Goal: Task Accomplishment & Management: Complete application form

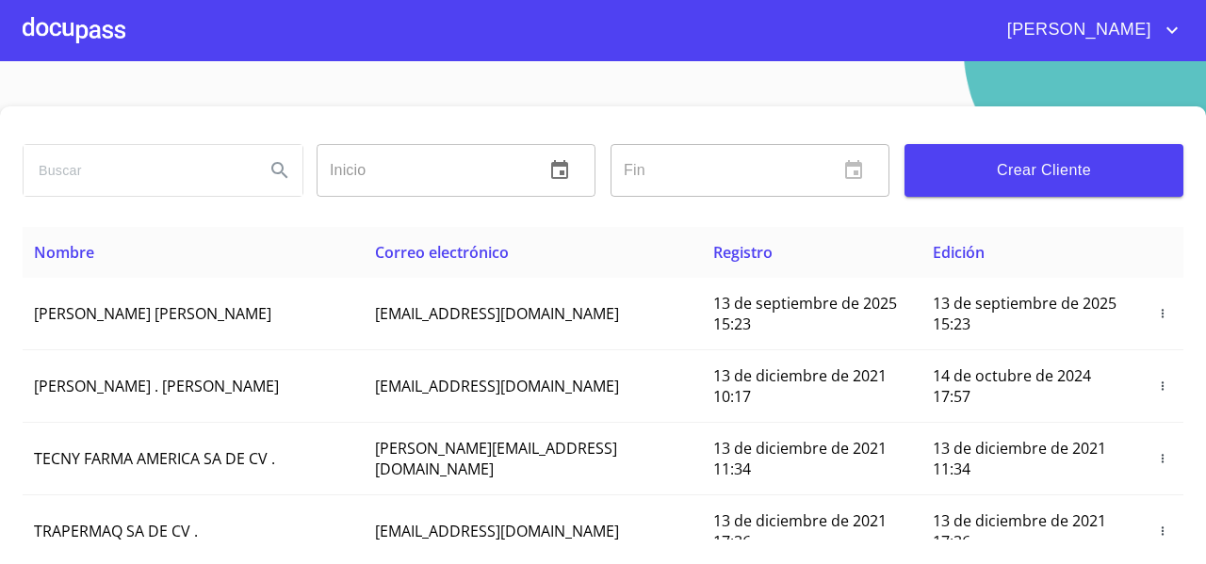
click at [113, 30] on div at bounding box center [74, 30] width 103 height 60
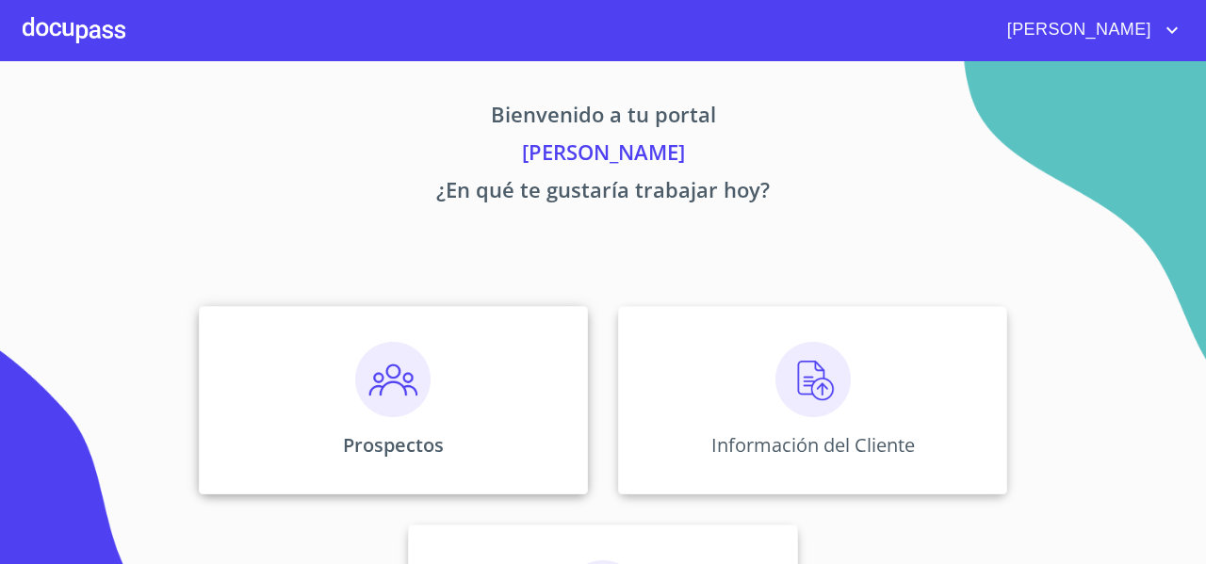
click at [439, 372] on div "Prospectos" at bounding box center [393, 400] width 389 height 188
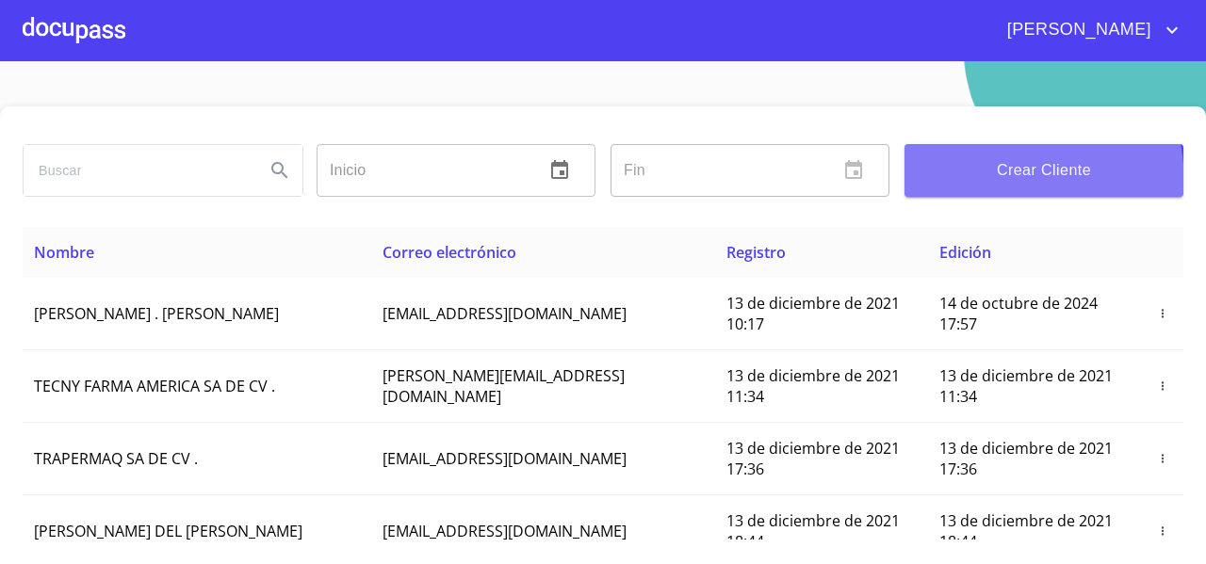
click at [946, 185] on button "Crear Cliente" at bounding box center [1043, 170] width 279 height 53
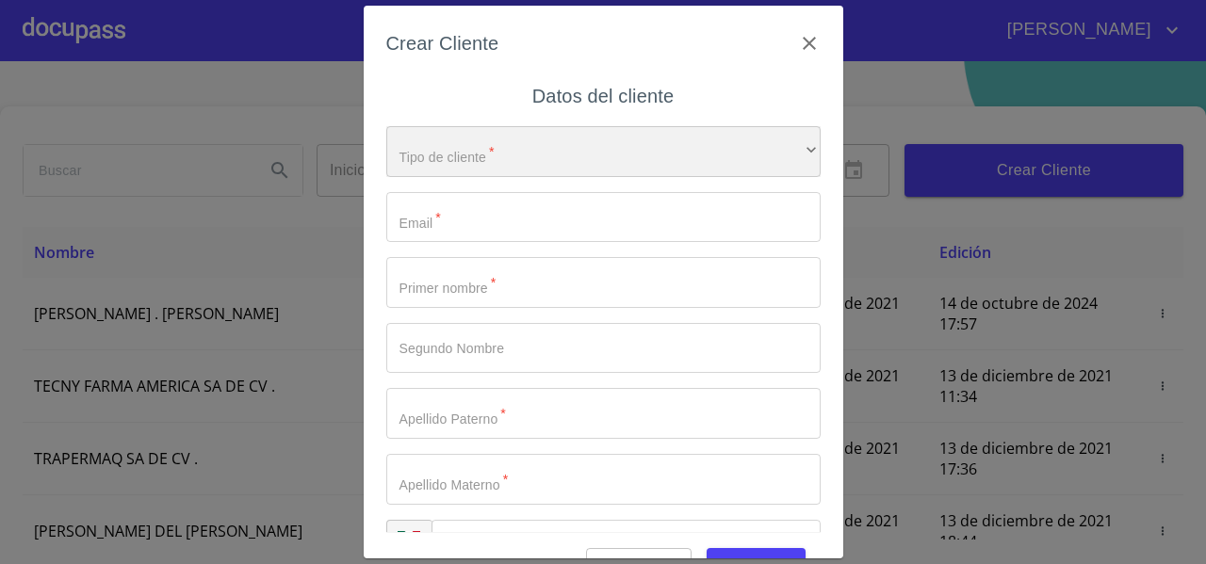
click at [502, 147] on div "​" at bounding box center [603, 151] width 434 height 51
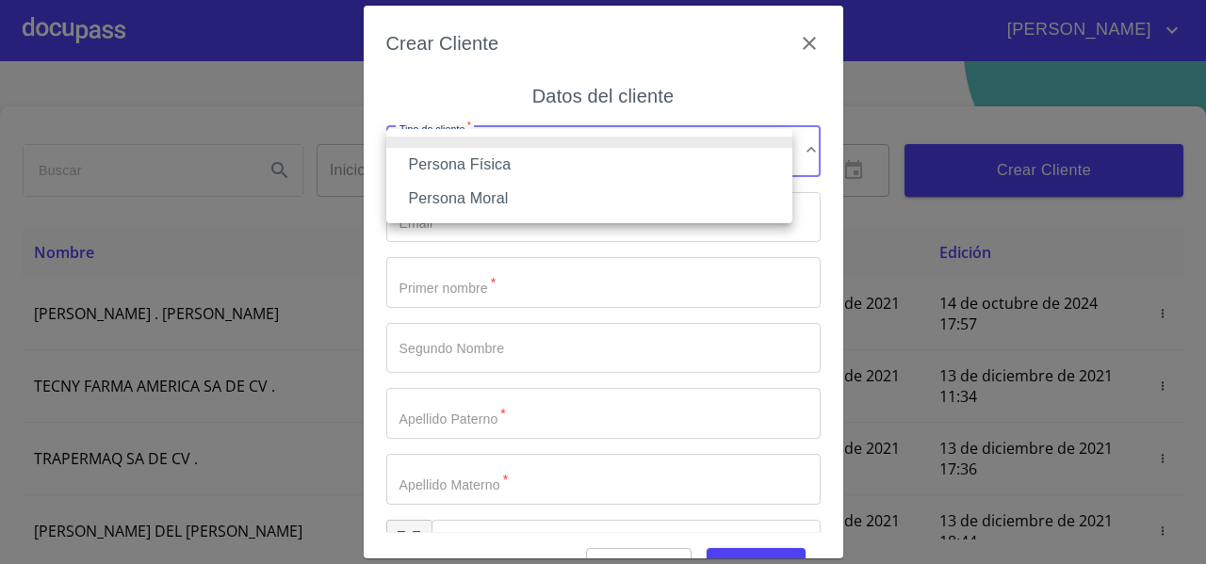
click at [479, 161] on li "Persona Física" at bounding box center [589, 165] width 406 height 34
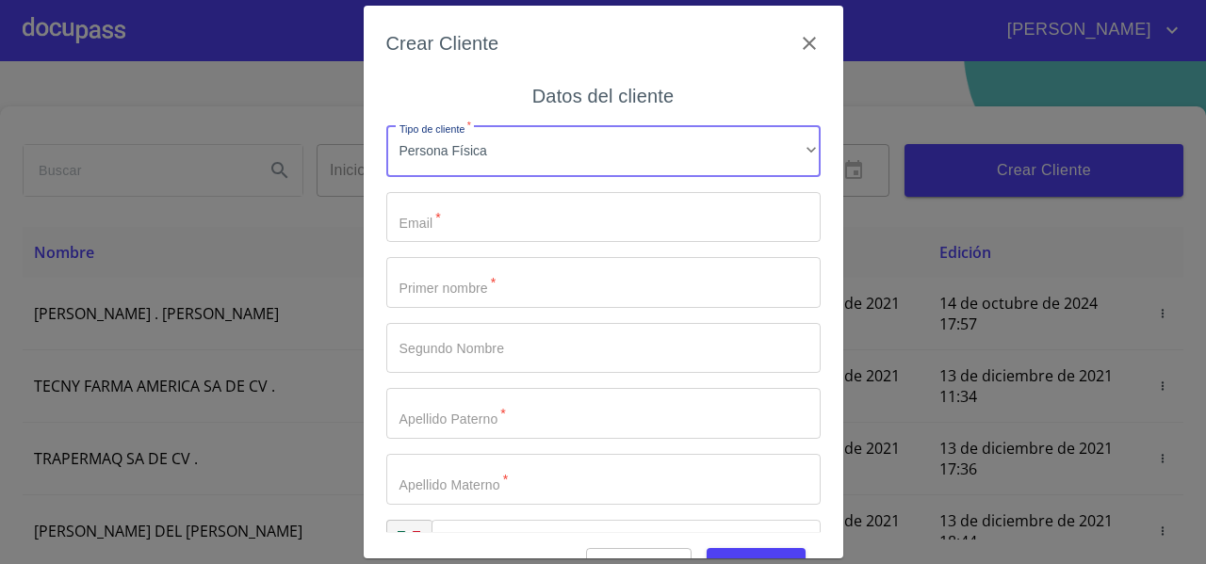
click at [434, 214] on input "Tipo de cliente   *" at bounding box center [603, 217] width 434 height 51
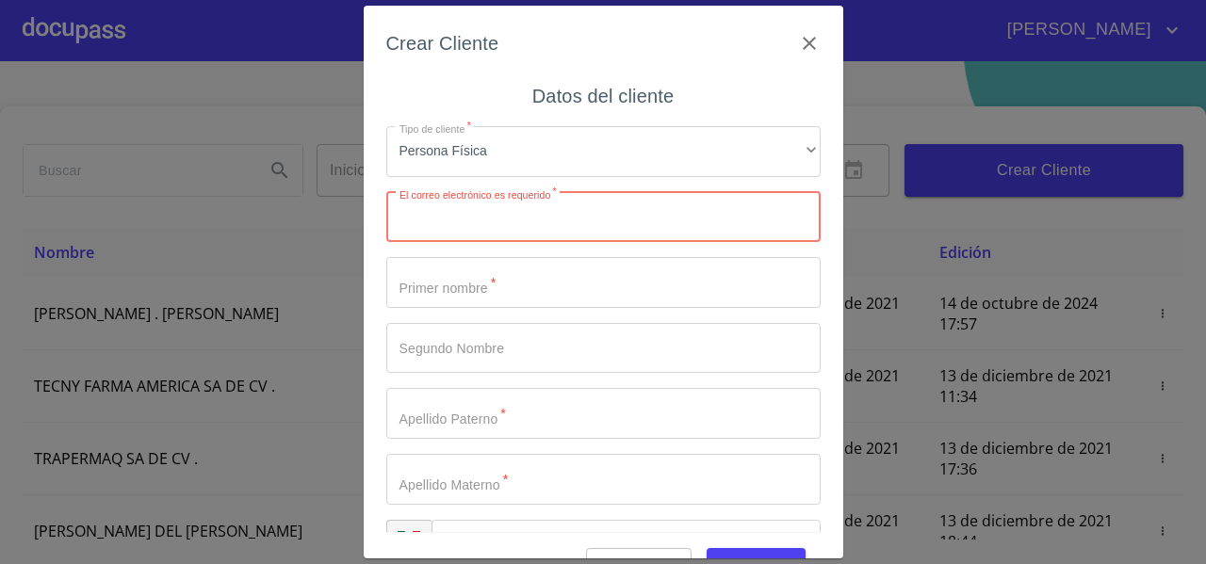
click at [438, 208] on input "Tipo de cliente   *" at bounding box center [603, 217] width 434 height 51
paste input "Lidiaochoa79@ [DOMAIN_NAME]"
click at [405, 215] on input "Lidiaochoa79@ [DOMAIN_NAME]" at bounding box center [570, 217] width 368 height 51
click at [484, 222] on input "lidiaochoa79@ [DOMAIN_NAME]" at bounding box center [570, 217] width 368 height 51
click at [593, 217] on input "[EMAIL_ADDRESS][DOMAIN_NAME]" at bounding box center [570, 217] width 368 height 51
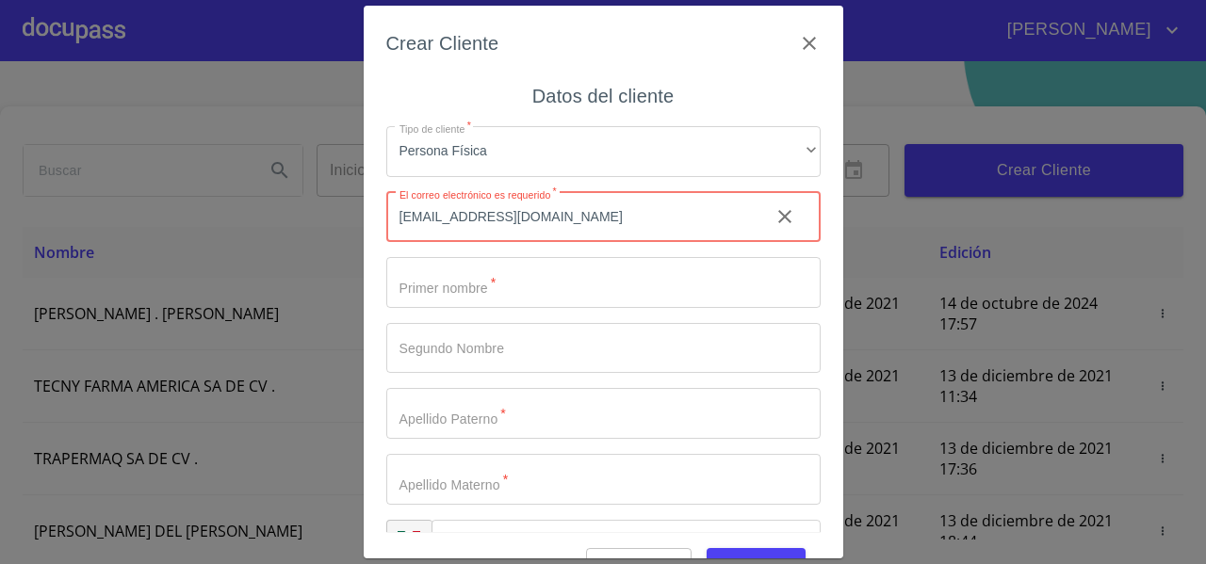
type input "[EMAIL_ADDRESS][DOMAIN_NAME]"
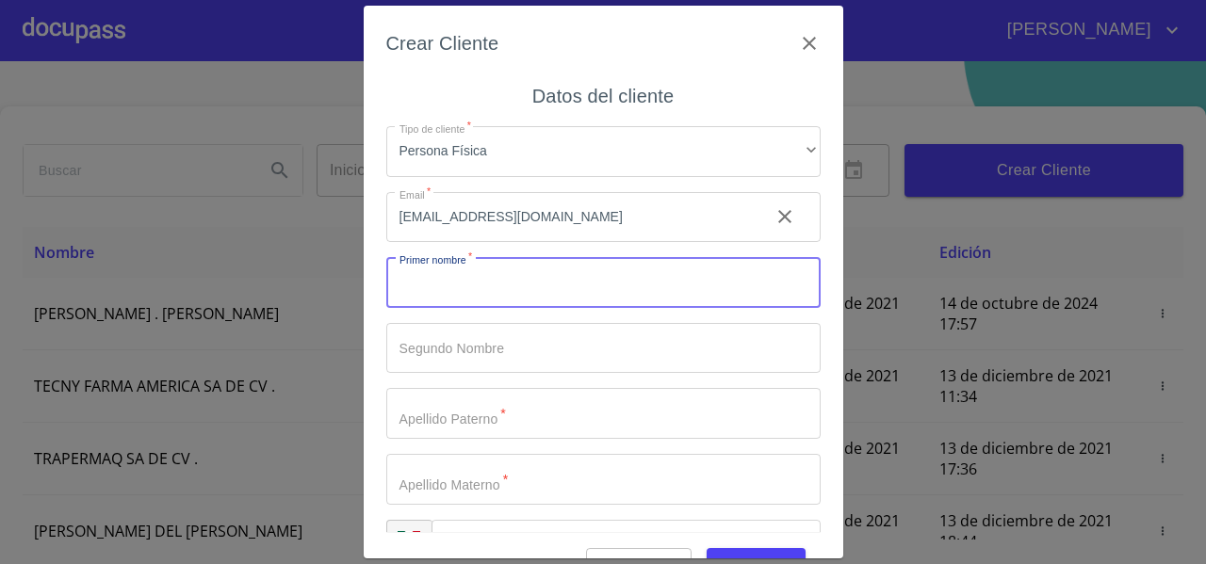
click at [491, 273] on input "Tipo de cliente   *" at bounding box center [603, 282] width 434 height 51
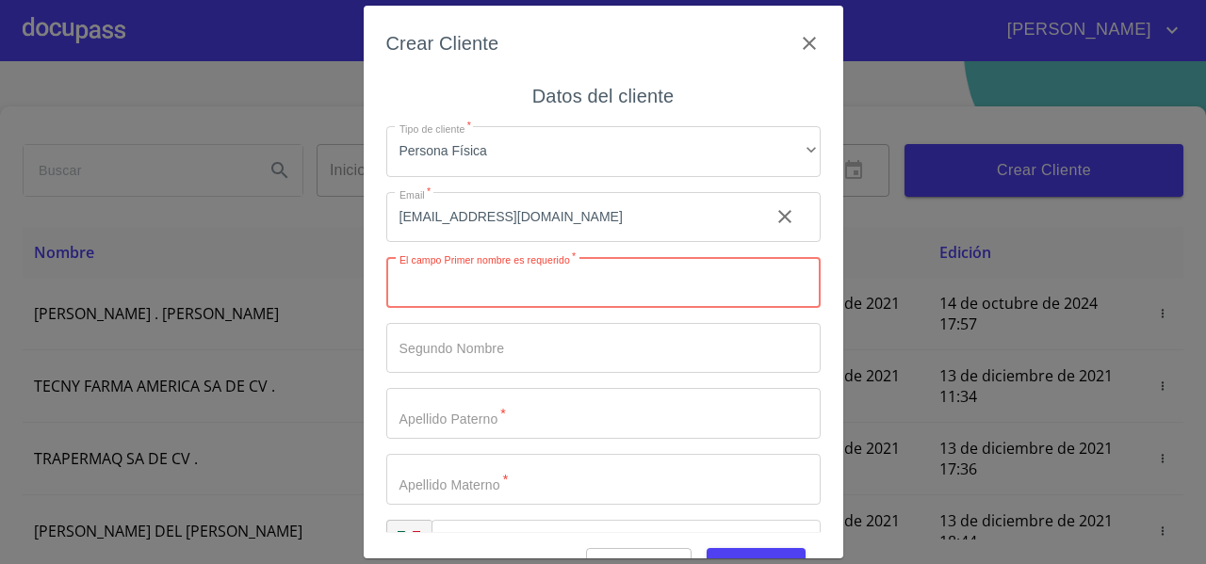
paste input "[PERSON_NAME] [PERSON_NAME]"
drag, startPoint x: 432, startPoint y: 288, endPoint x: 672, endPoint y: 303, distance: 239.7
click at [672, 303] on input "[PERSON_NAME] [PERSON_NAME]" at bounding box center [570, 282] width 368 height 51
type input "[PERSON_NAME]"
click at [499, 334] on input "Tipo de cliente   *" at bounding box center [603, 348] width 434 height 51
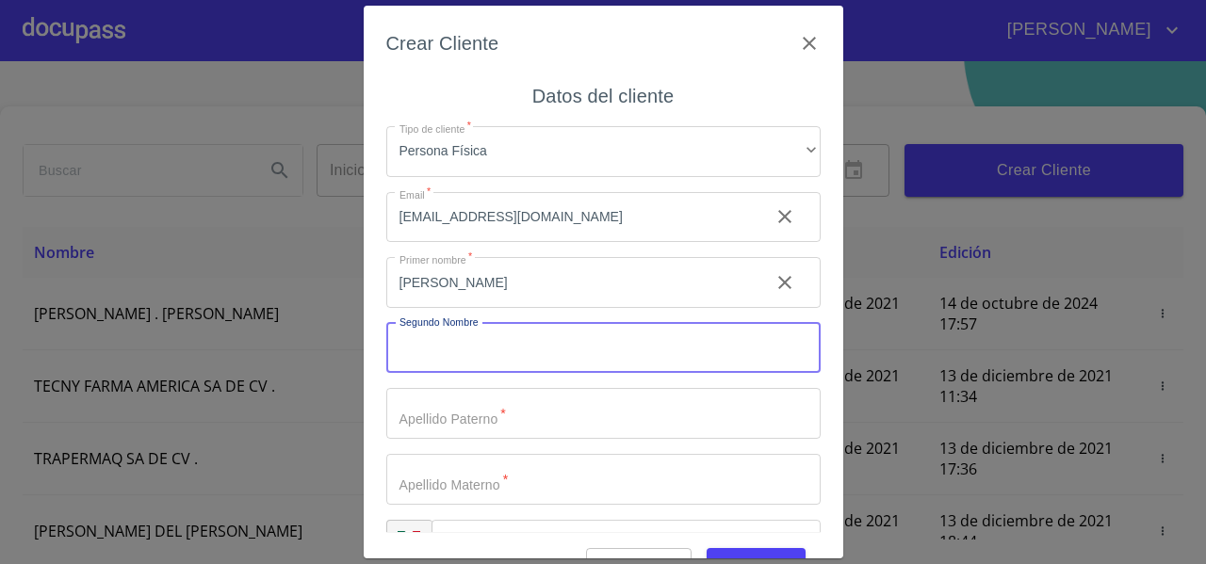
paste input "[PERSON_NAME]"
click at [402, 352] on input "[PERSON_NAME]" at bounding box center [570, 348] width 368 height 51
drag, startPoint x: 469, startPoint y: 354, endPoint x: 667, endPoint y: 361, distance: 197.9
click at [667, 361] on input "[PERSON_NAME]" at bounding box center [570, 348] width 368 height 51
type input "[PERSON_NAME]"
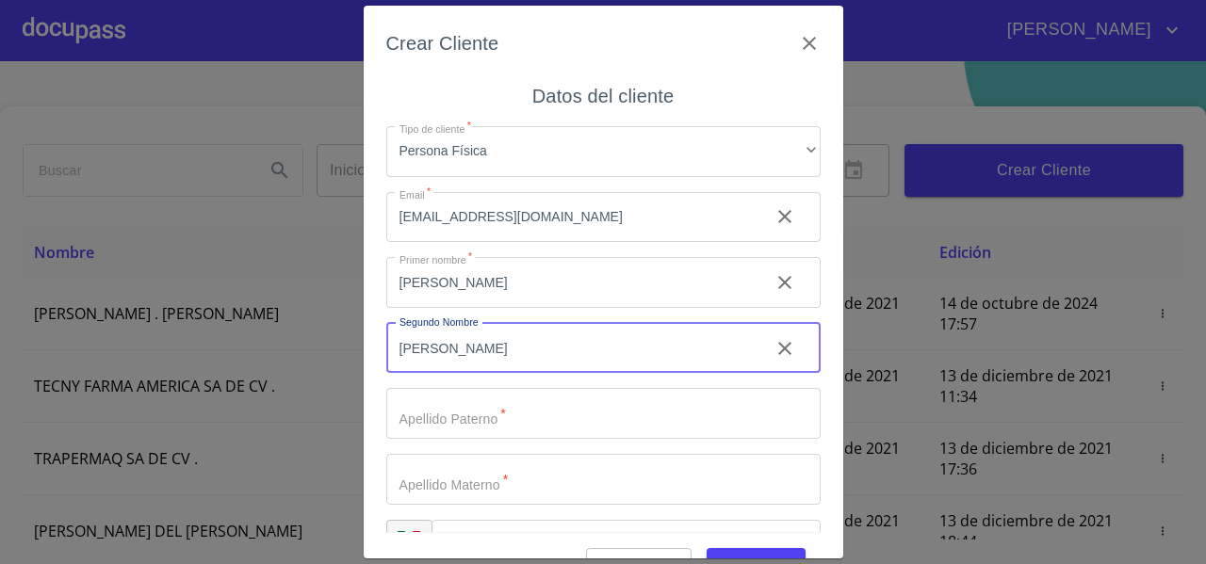
click at [405, 421] on input "Tipo de cliente   *" at bounding box center [603, 413] width 434 height 51
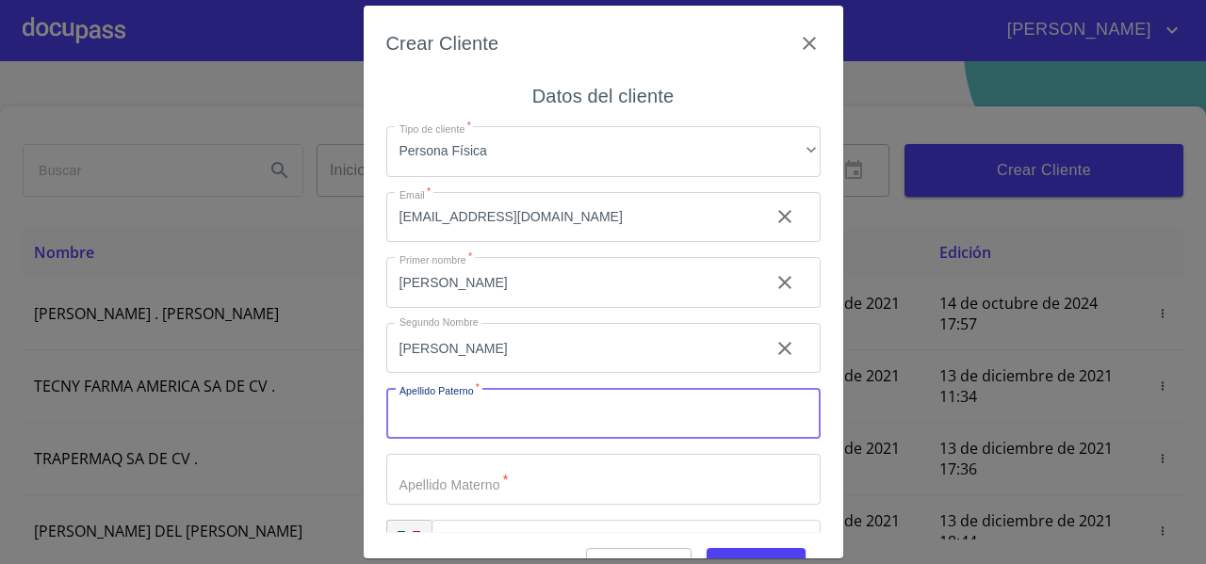
paste input "[PERSON_NAME]"
drag, startPoint x: 453, startPoint y: 416, endPoint x: 563, endPoint y: 430, distance: 111.1
click at [563, 430] on input "[PERSON_NAME]" at bounding box center [570, 413] width 368 height 51
type input "[PERSON_NAME]"
click at [463, 487] on input "Tipo de cliente   *" at bounding box center [603, 479] width 434 height 51
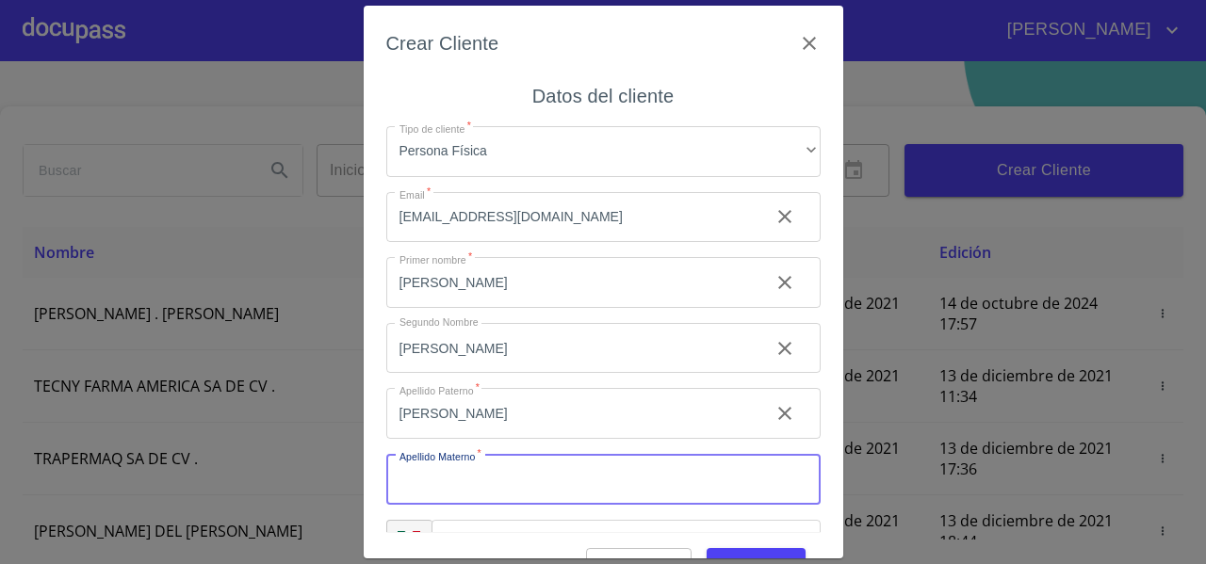
paste input "[PERSON_NAME]"
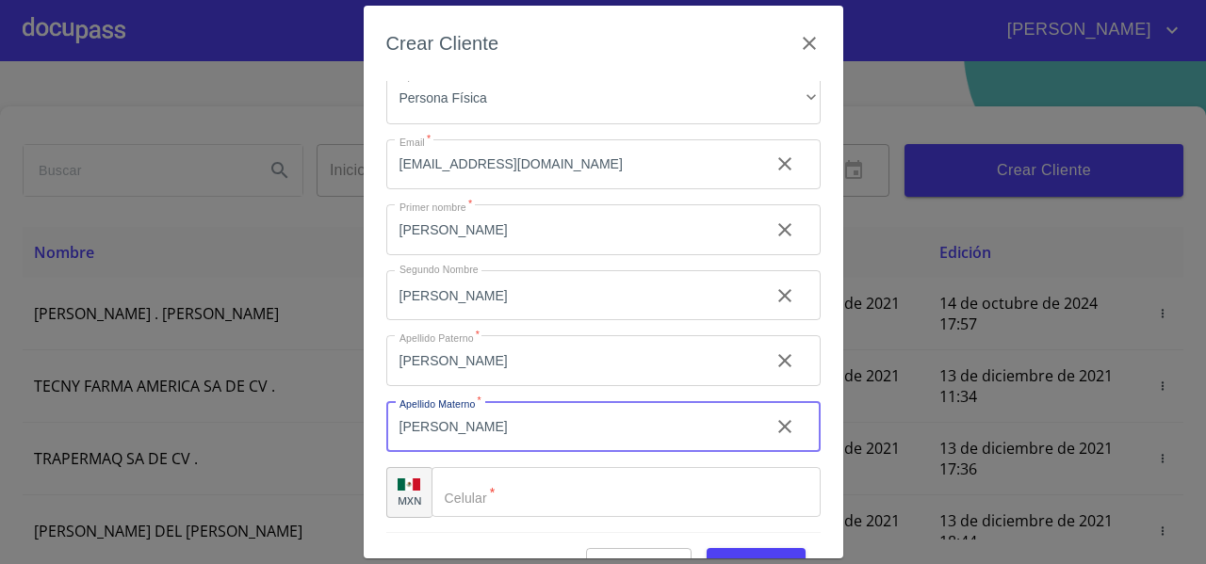
type input "[PERSON_NAME]"
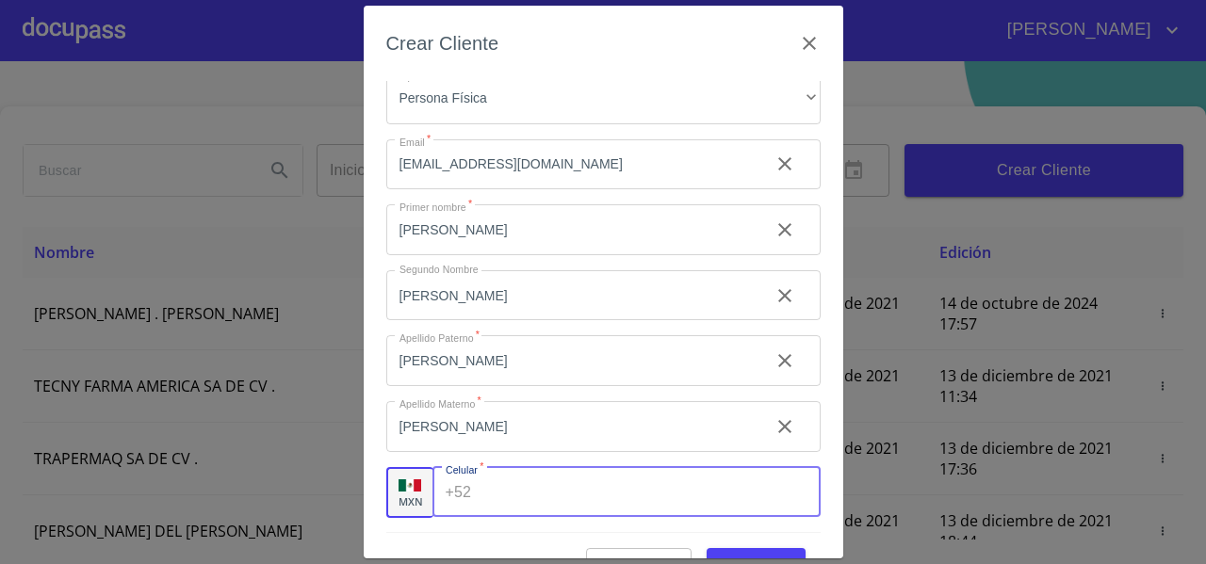
click at [514, 502] on input "Tipo de cliente   *" at bounding box center [649, 492] width 341 height 51
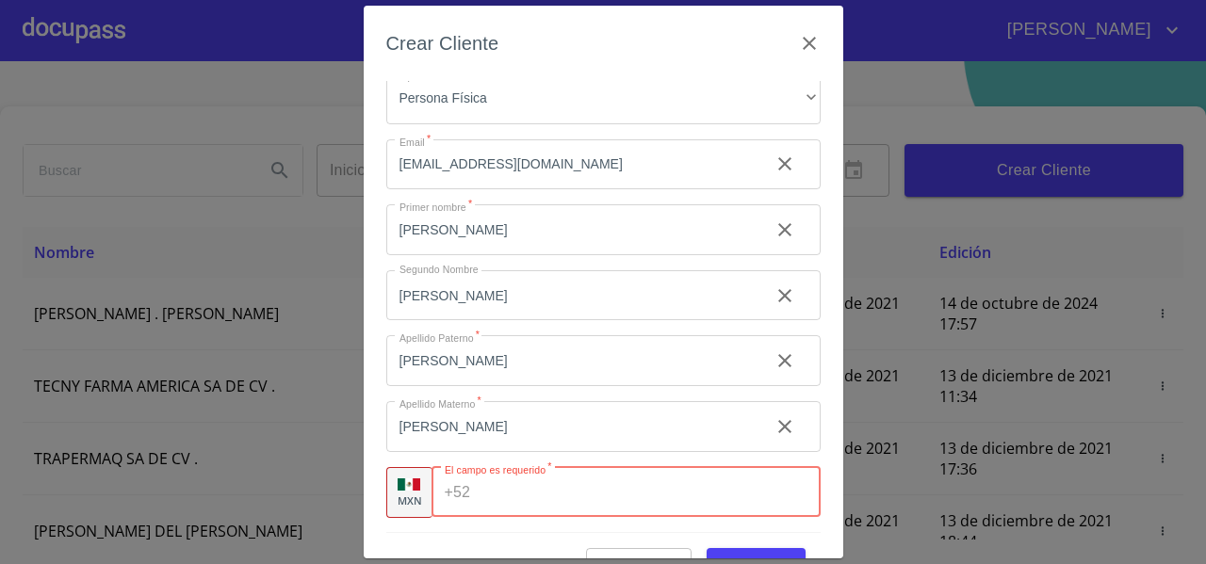
paste input "[PHONE_NUMBER]"
type input "[PHONE_NUMBER]"
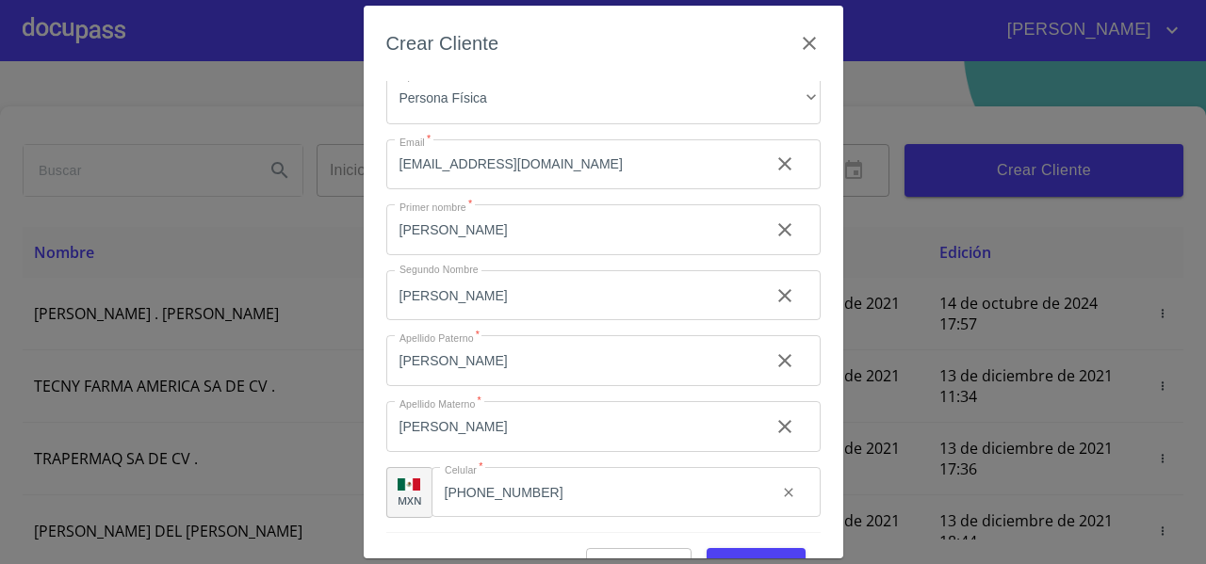
click at [375, 349] on div "Crear Cliente Datos del cliente Tipo de cliente   * Persona Física ​ Email   * …" at bounding box center [603, 282] width 479 height 553
click at [842, 536] on div "Crear Cliente Datos del cliente Tipo de cliente   * Persona Física ​ Email   * …" at bounding box center [603, 282] width 1206 height 564
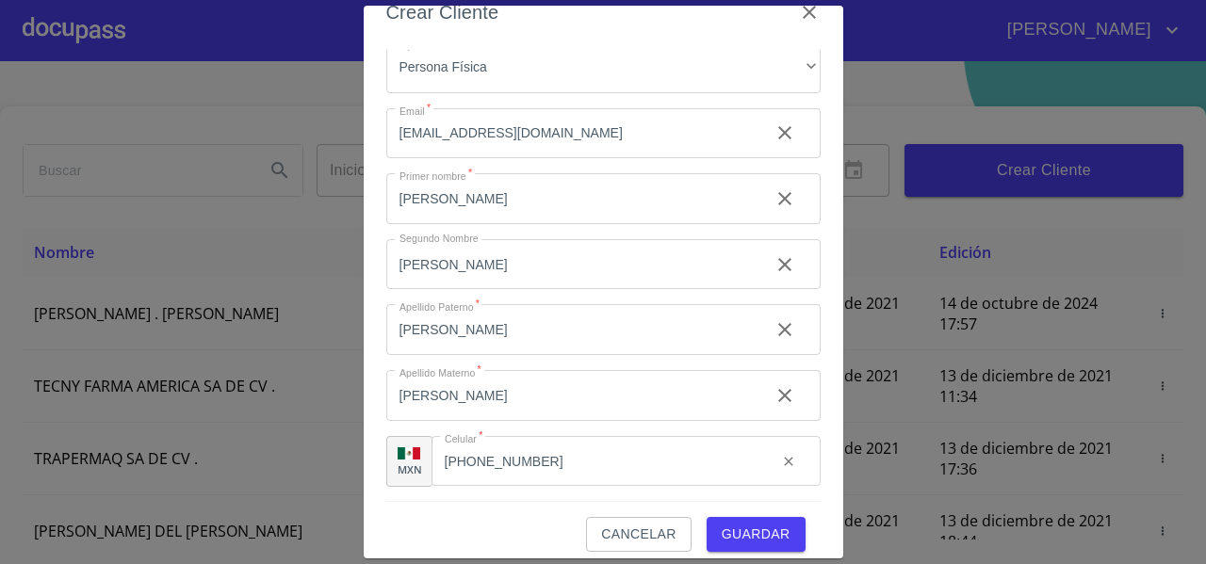
scroll to position [46, 0]
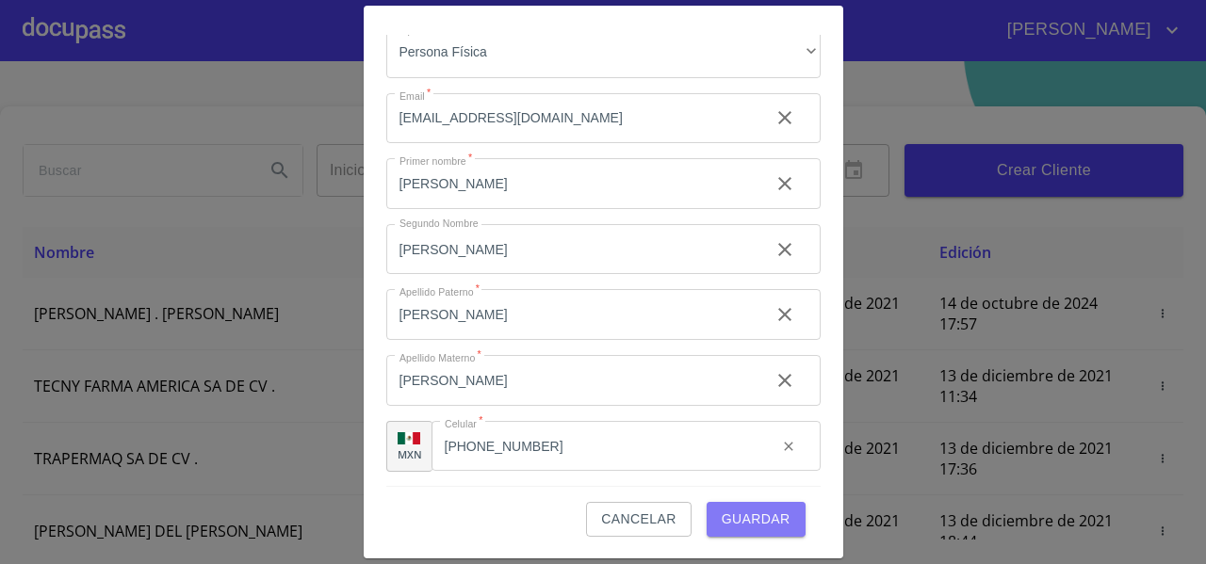
click at [774, 524] on span "Guardar" at bounding box center [756, 520] width 69 height 24
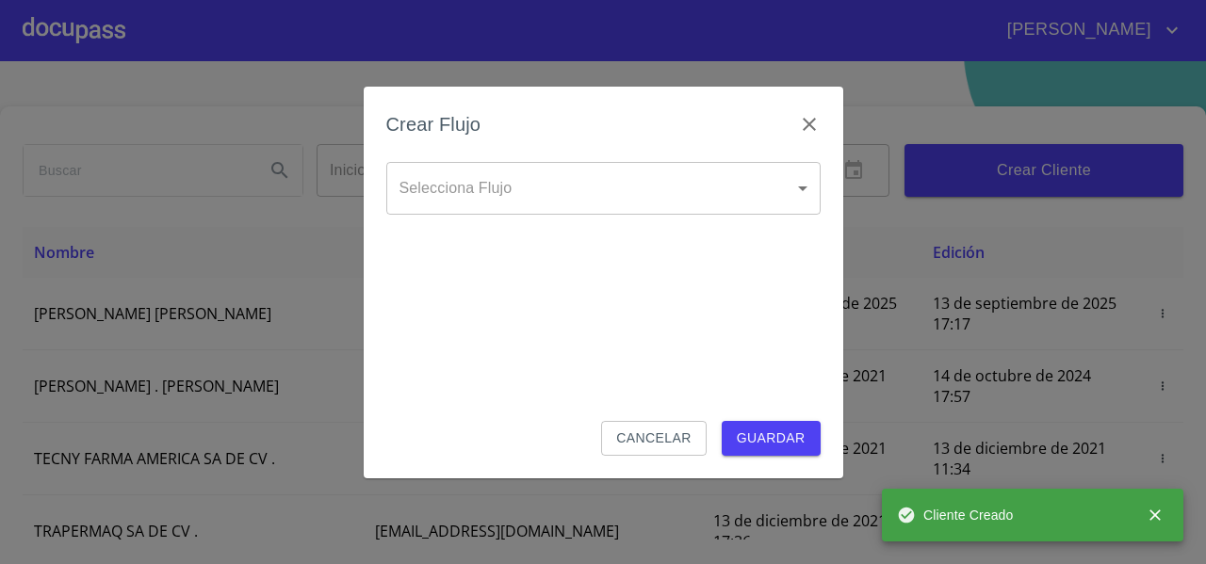
click at [455, 180] on body "[PERSON_NAME] ​ Fin ​ Crear Cliente Nombre Correo electrónico Registro Edición …" at bounding box center [603, 282] width 1206 height 564
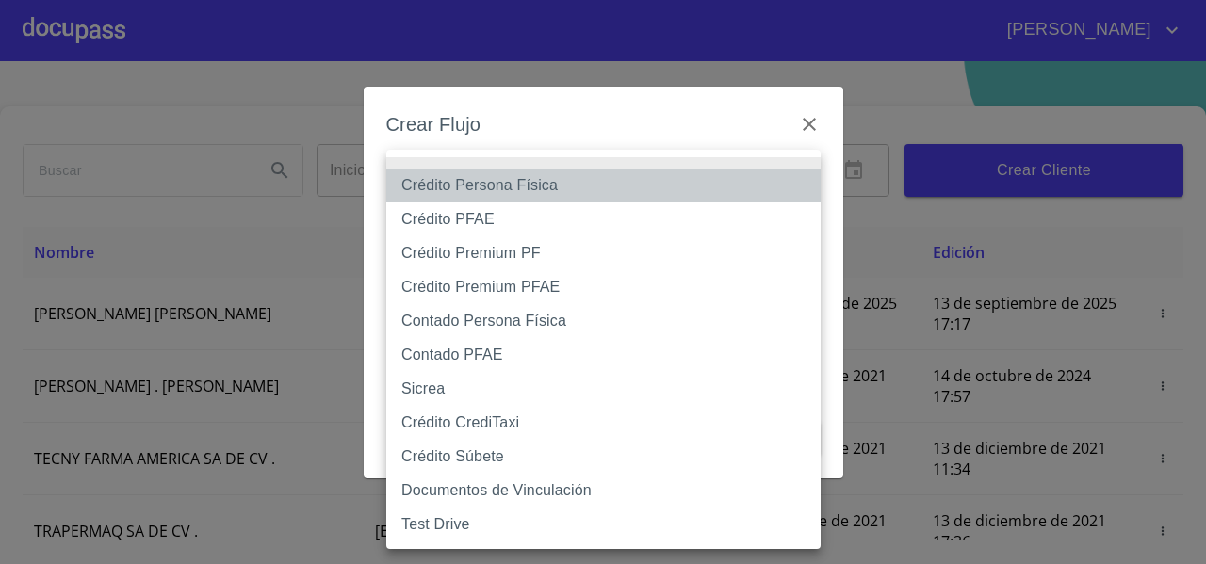
click at [456, 194] on li "Crédito Persona Física" at bounding box center [603, 186] width 434 height 34
type input "61b033e49b8c202ad5bb7912"
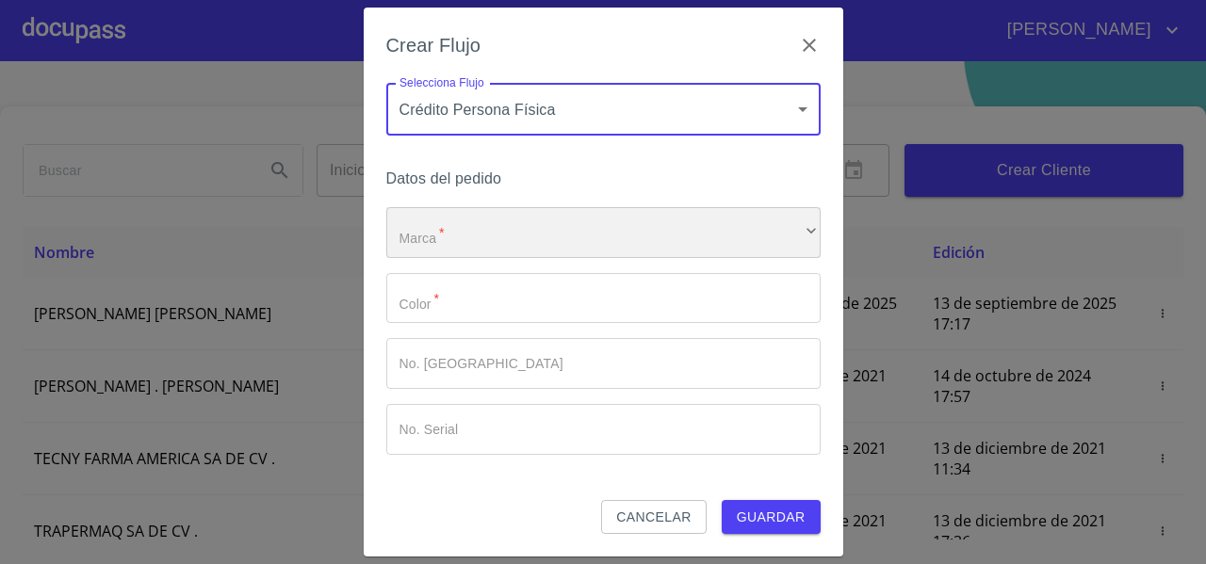
click at [424, 226] on div "​" at bounding box center [603, 232] width 434 height 51
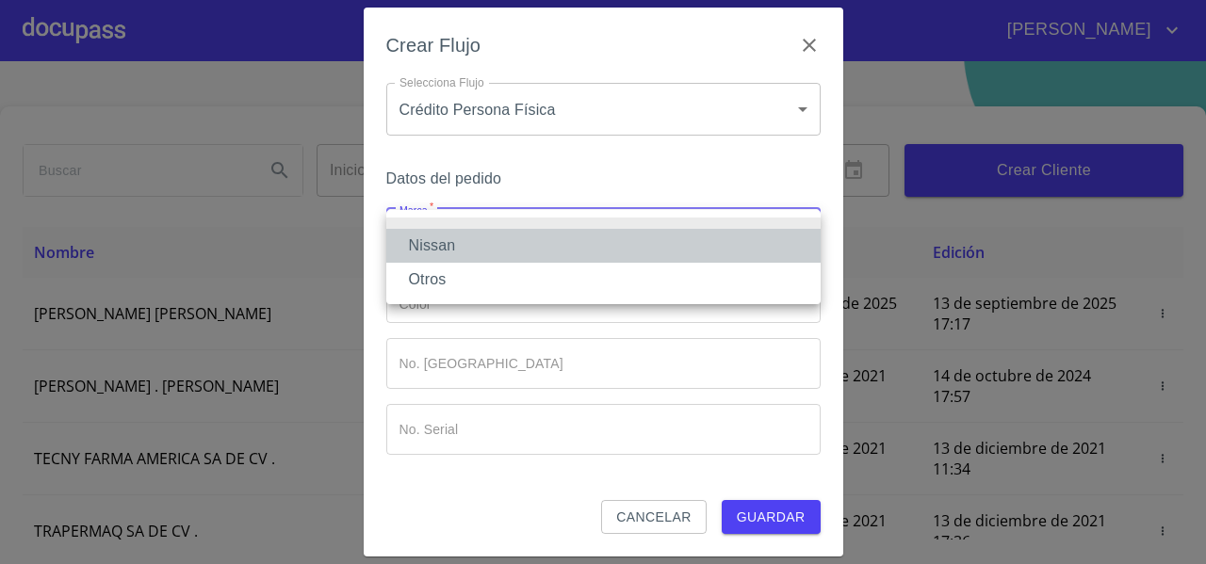
click at [423, 235] on li "Nissan" at bounding box center [603, 246] width 434 height 34
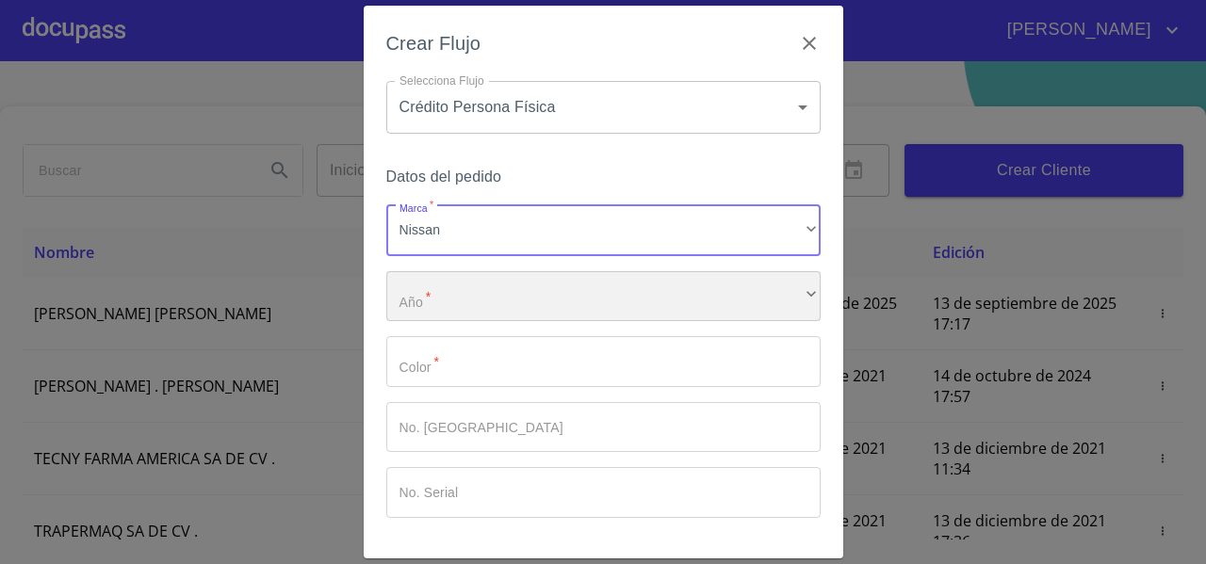
click at [413, 284] on div "​" at bounding box center [603, 296] width 434 height 51
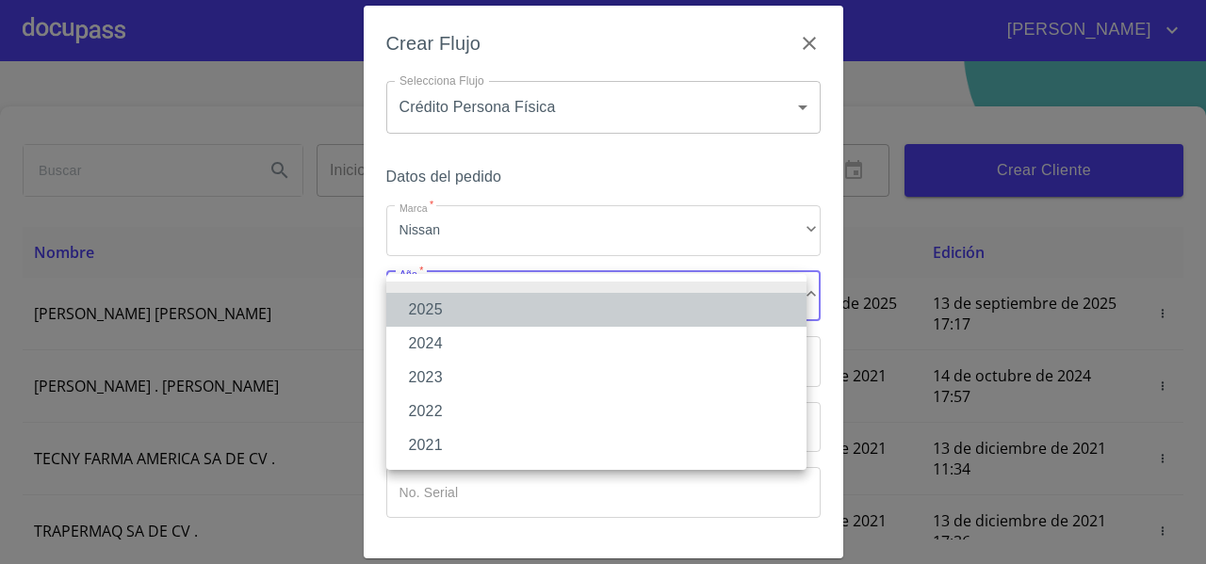
click at [417, 304] on li "2025" at bounding box center [596, 310] width 420 height 34
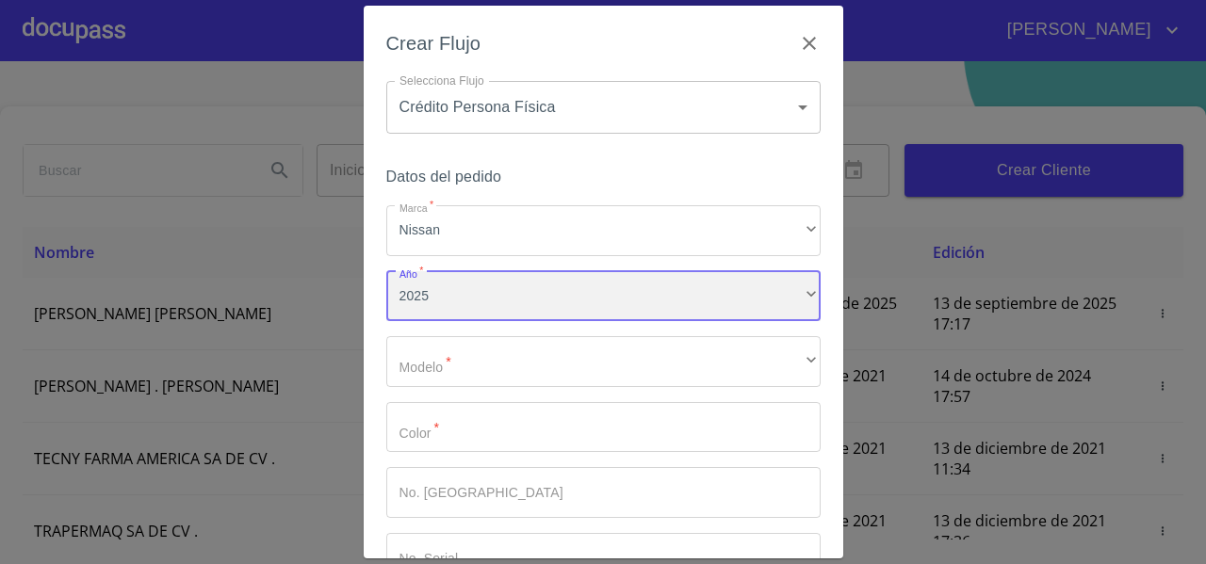
click at [438, 276] on div "2025" at bounding box center [603, 296] width 434 height 51
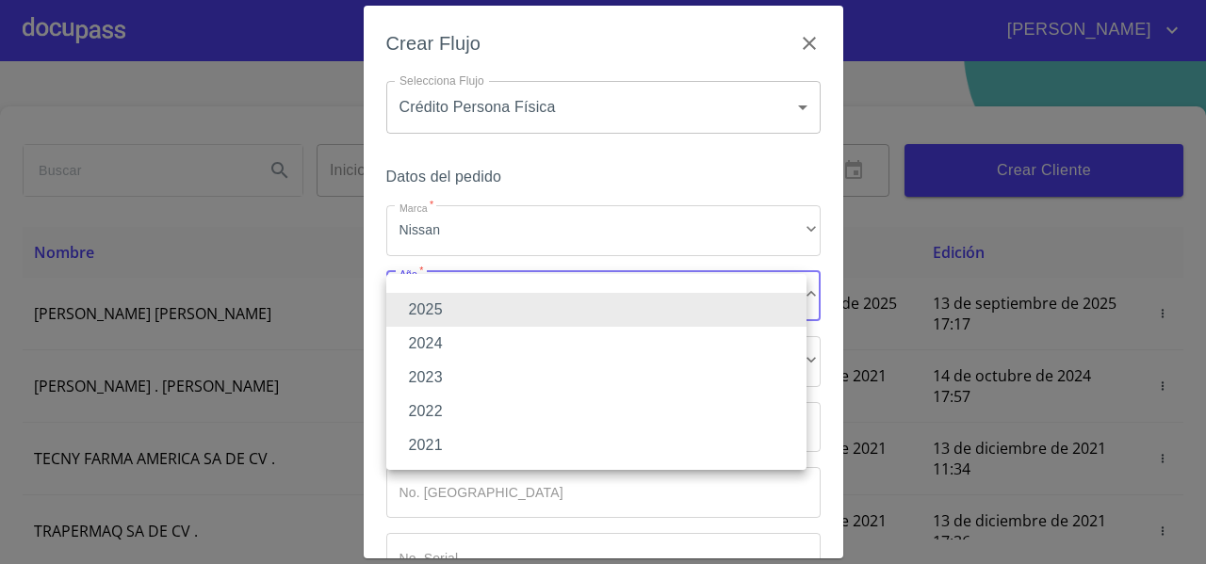
drag, startPoint x: 362, startPoint y: 219, endPoint x: 378, endPoint y: 226, distance: 17.3
click at [378, 226] on div at bounding box center [603, 282] width 1206 height 564
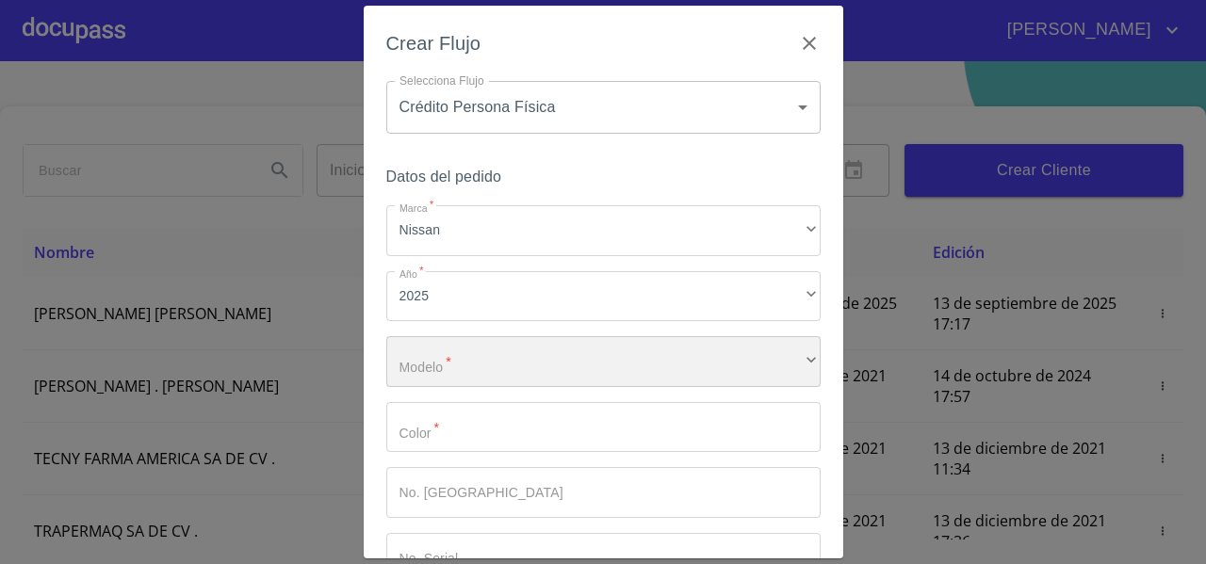
click at [417, 357] on div "​" at bounding box center [603, 361] width 434 height 51
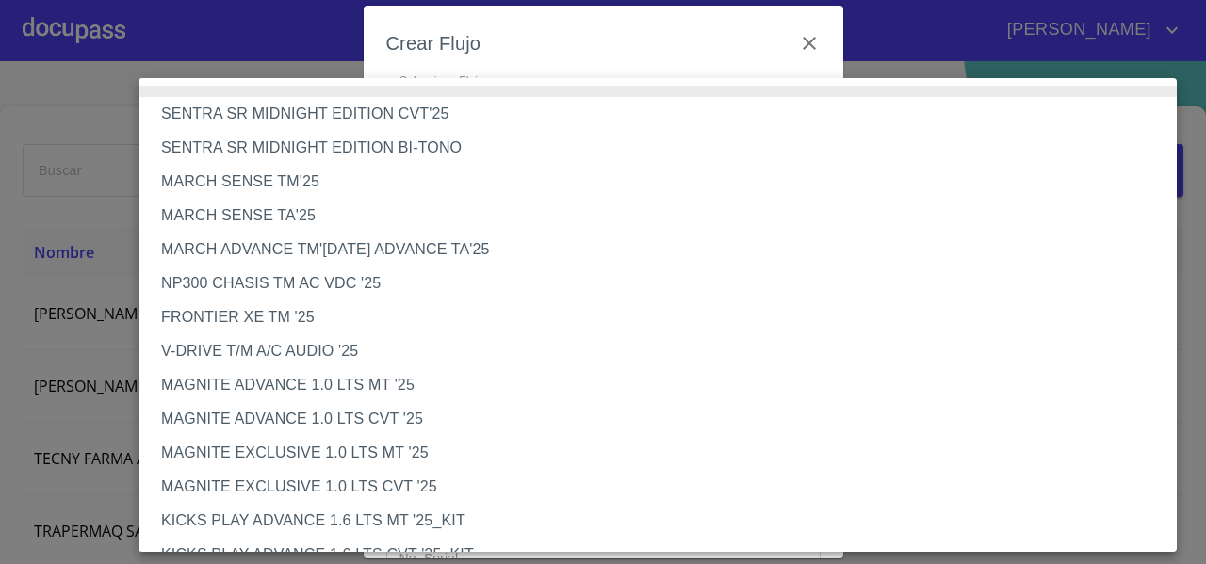
scroll to position [1586, 0]
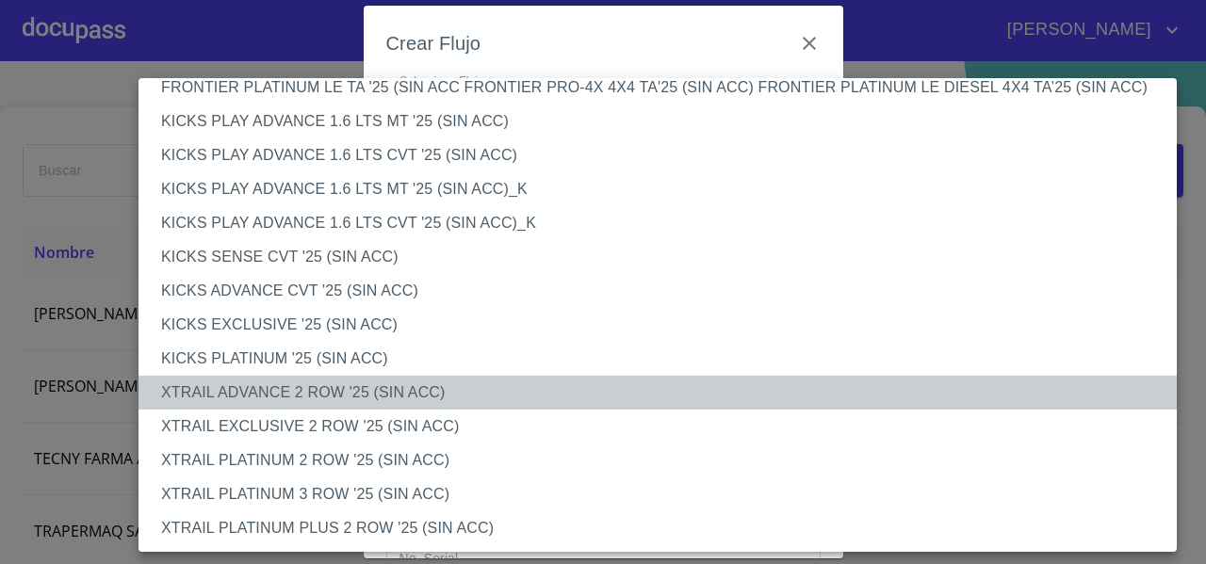
click at [382, 386] on li "XTRAIL ADVANCE 2 ROW '25 (SIN ACC)" at bounding box center [664, 393] width 1052 height 34
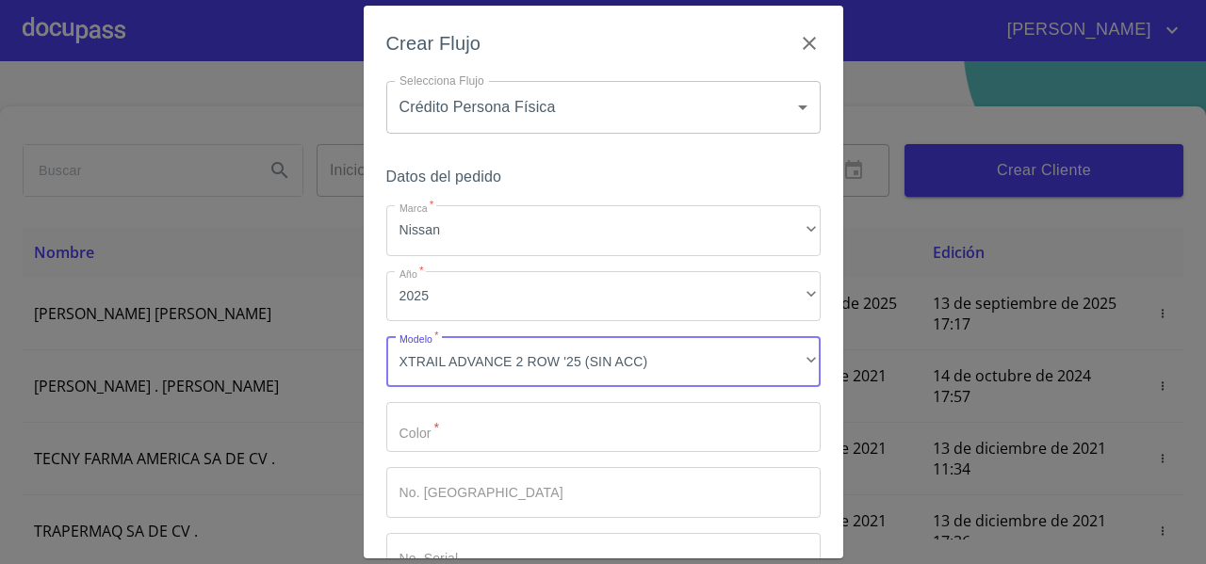
click at [400, 420] on input "Marca   *" at bounding box center [603, 427] width 434 height 51
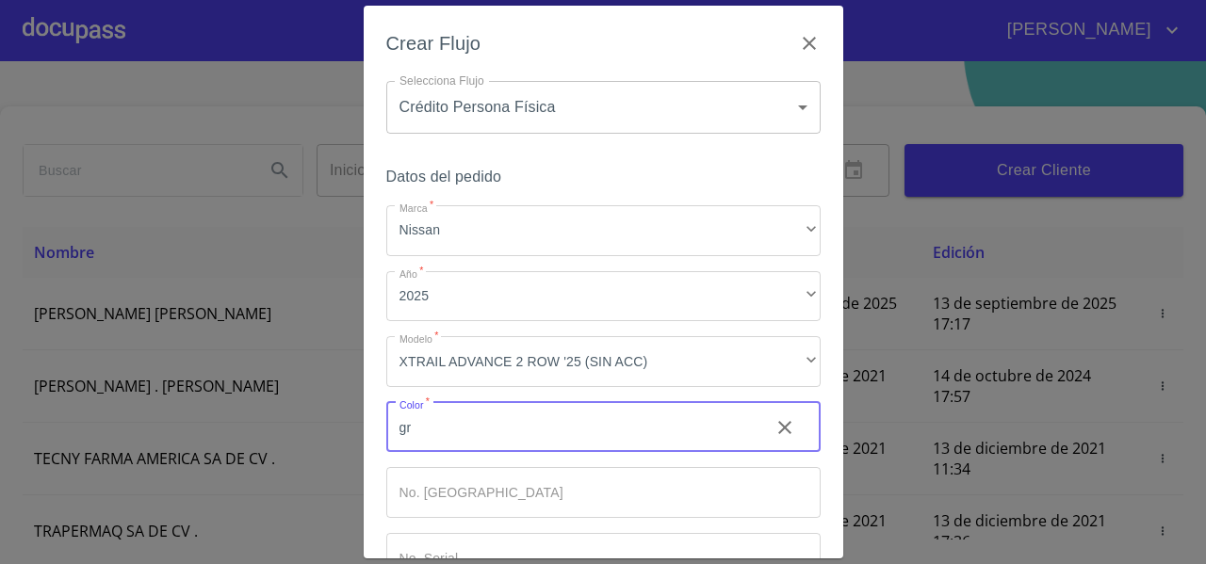
type input "g"
drag, startPoint x: 400, startPoint y: 420, endPoint x: 844, endPoint y: 492, distance: 449.4
click at [844, 492] on div "Crear Flujo Selecciona Flujo Crédito Persona Física 61b033e49b8c202ad5bb7912 Se…" at bounding box center [603, 282] width 1206 height 564
type input "BLANCA"
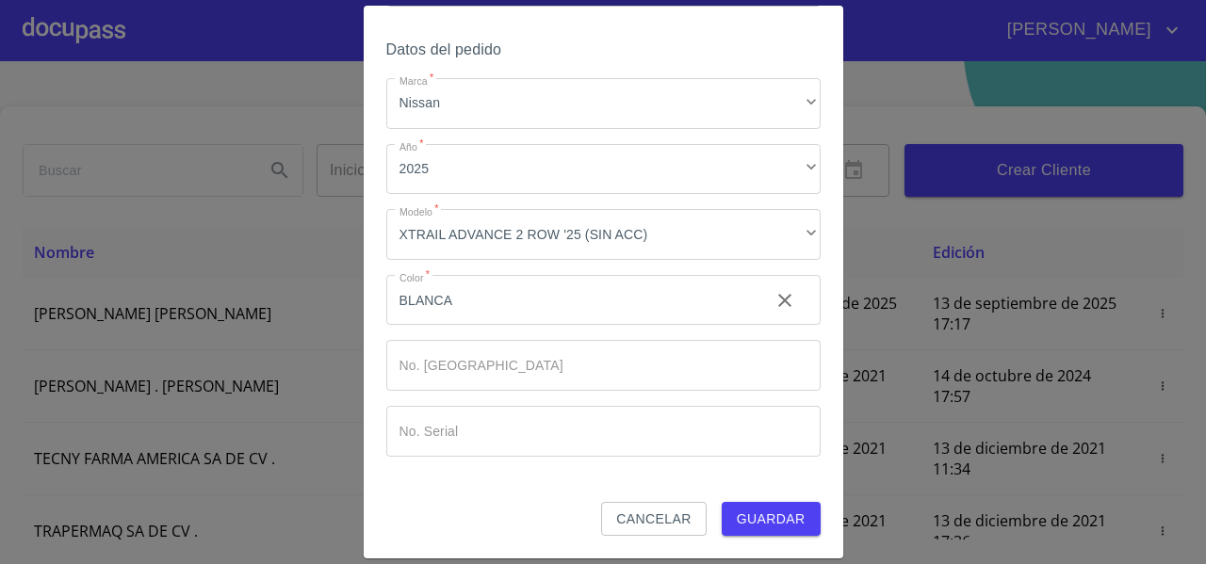
click at [810, 511] on div "Crear Flujo Selecciona Flujo Crédito Persona Física 61b033e49b8c202ad5bb7912 Se…" at bounding box center [603, 282] width 479 height 553
click at [788, 523] on span "Guardar" at bounding box center [771, 520] width 69 height 24
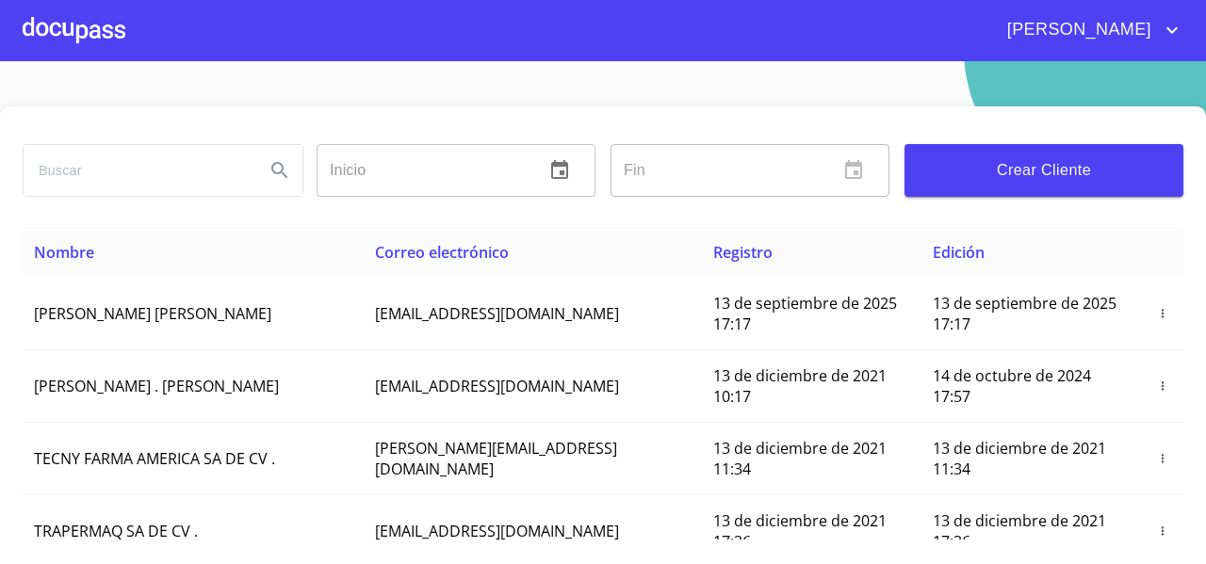
click at [76, 13] on div at bounding box center [74, 30] width 103 height 60
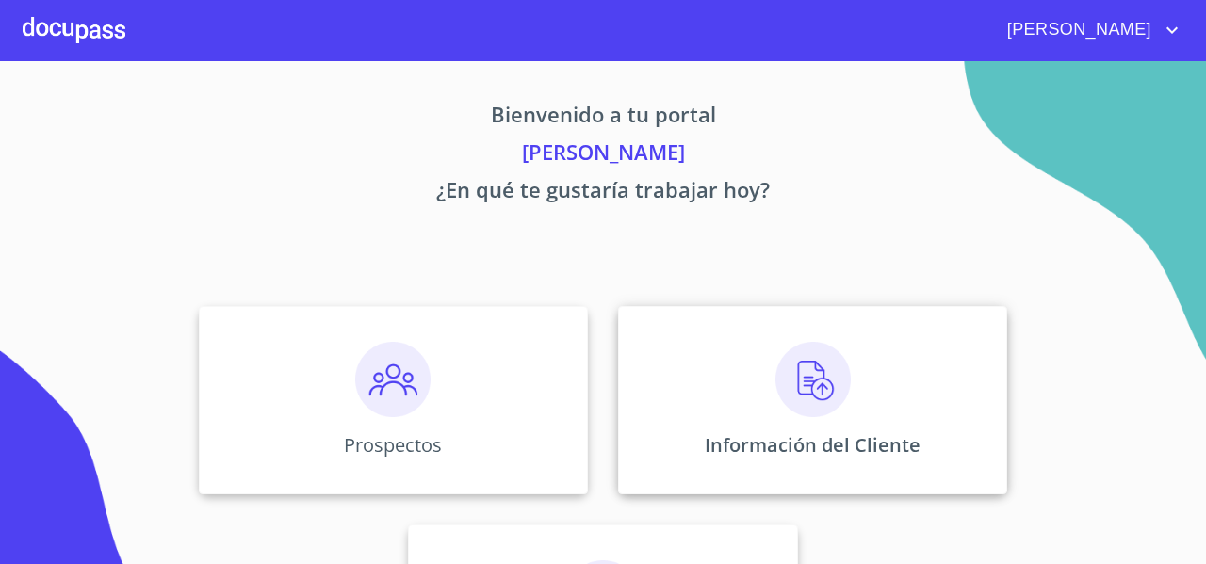
click at [649, 348] on div "Información del Cliente" at bounding box center [812, 400] width 389 height 188
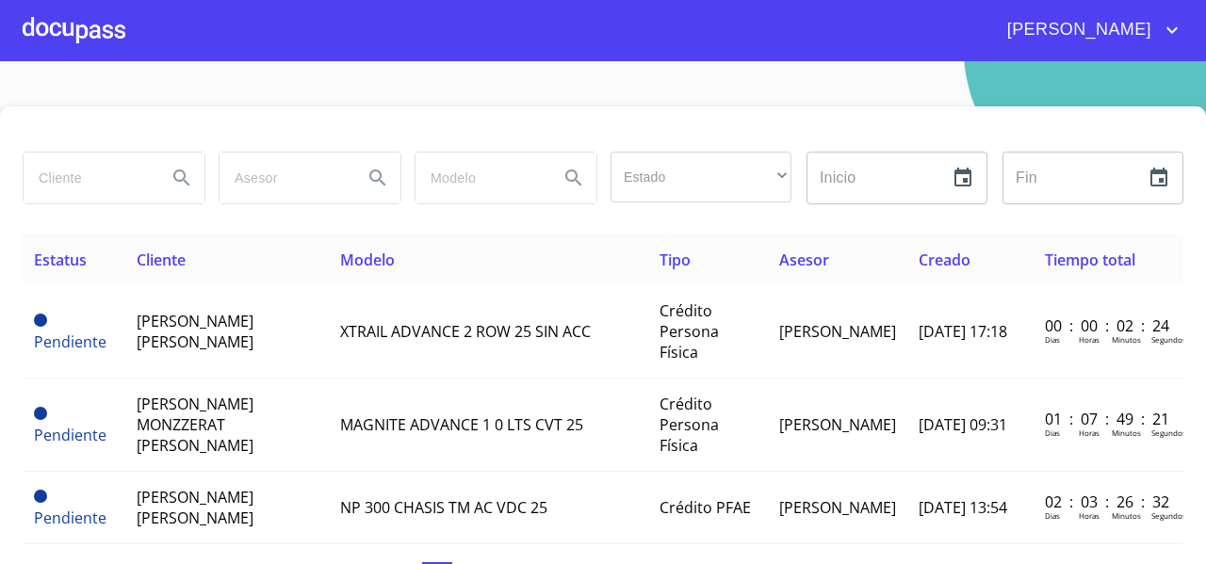
click at [103, 25] on div at bounding box center [74, 30] width 103 height 60
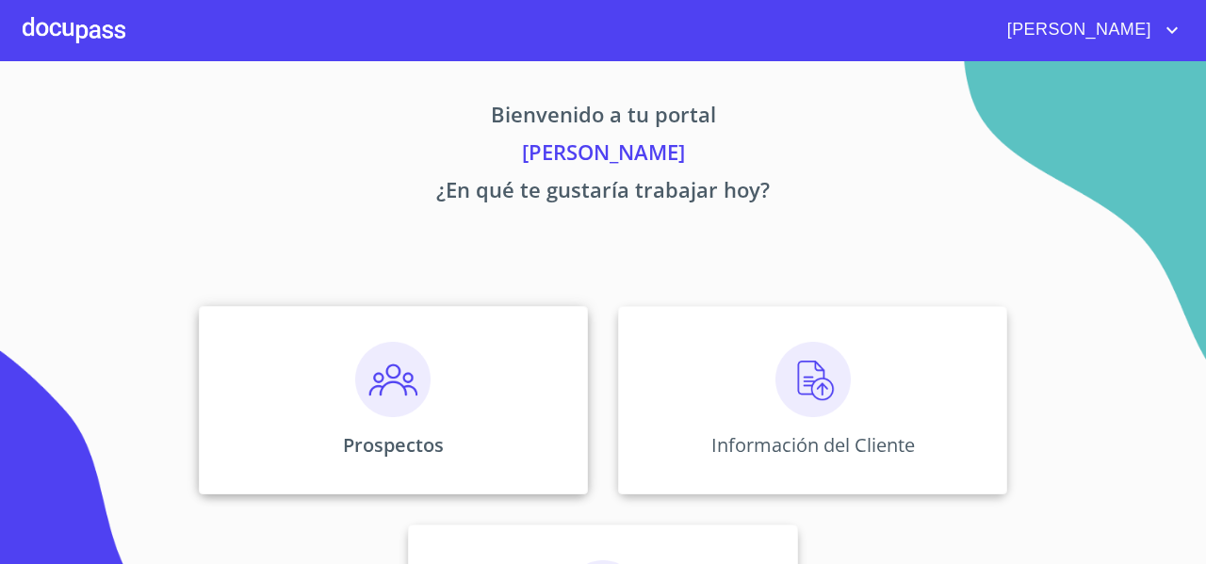
click at [273, 364] on div "Prospectos" at bounding box center [393, 400] width 389 height 188
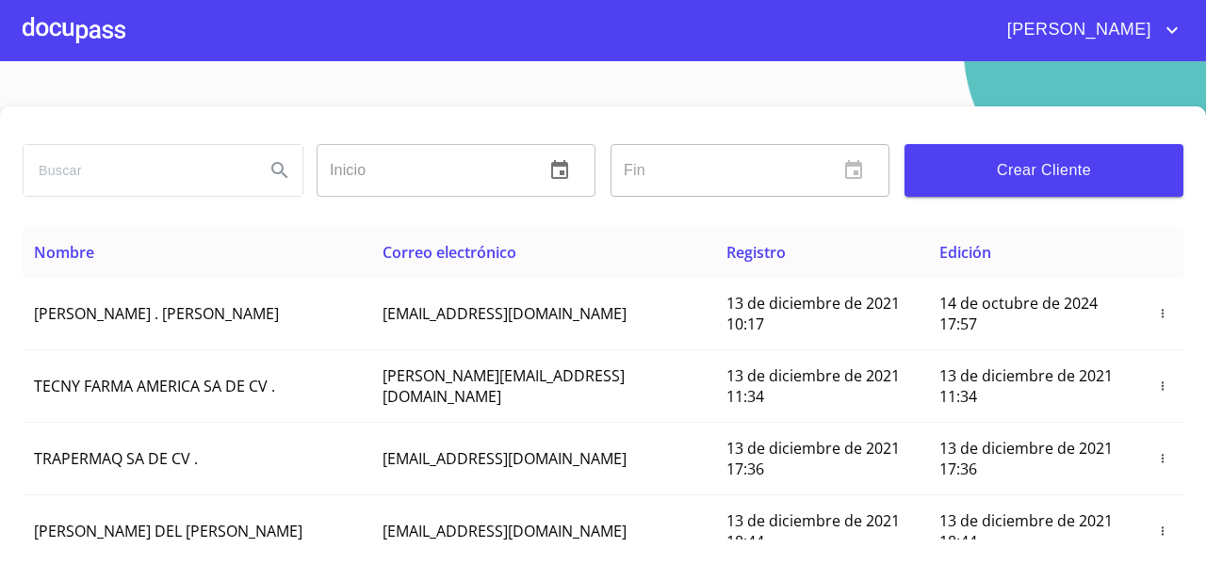
click at [83, 173] on input "search" at bounding box center [137, 170] width 226 height 51
type input "[PERSON_NAME]"
click at [261, 167] on button "Search" at bounding box center [279, 170] width 45 height 45
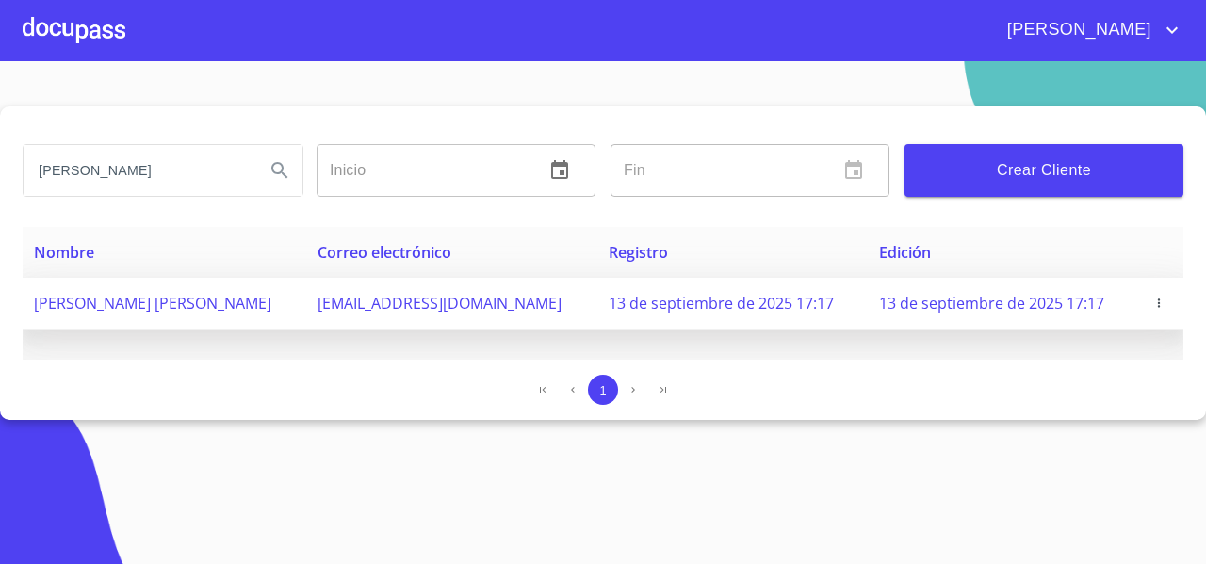
drag, startPoint x: 323, startPoint y: 307, endPoint x: 536, endPoint y: 319, distance: 213.2
click at [536, 319] on tr "[PERSON_NAME] [PERSON_NAME] [EMAIL_ADDRESS][DOMAIN_NAME] 13 de septiembre de 20…" at bounding box center [603, 304] width 1161 height 52
copy tr "[PERSON_NAME] [PERSON_NAME] [EMAIL_ADDRESS][DOMAIN_NAME]"
